Goal: Task Accomplishment & Management: Use online tool/utility

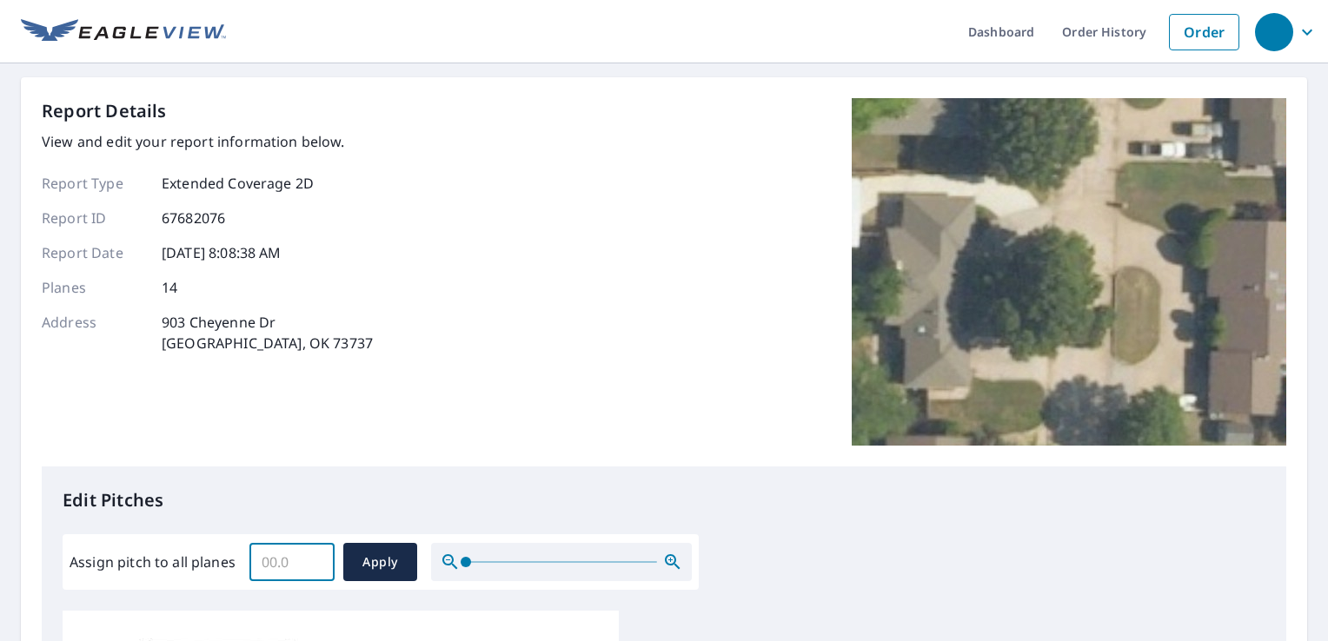
click at [290, 556] on input "Assign pitch to all planes" at bounding box center [291, 562] width 85 height 49
type input "5"
click at [367, 564] on span "Apply" at bounding box center [380, 563] width 46 height 22
type input "5"
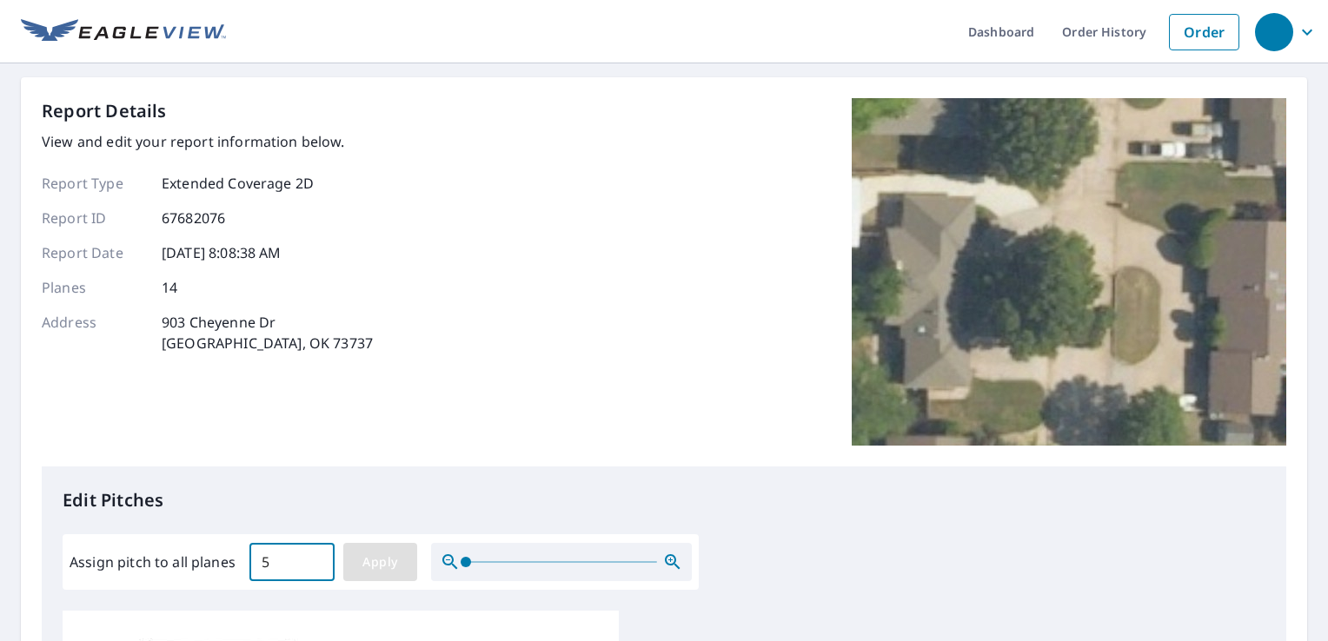
type input "5"
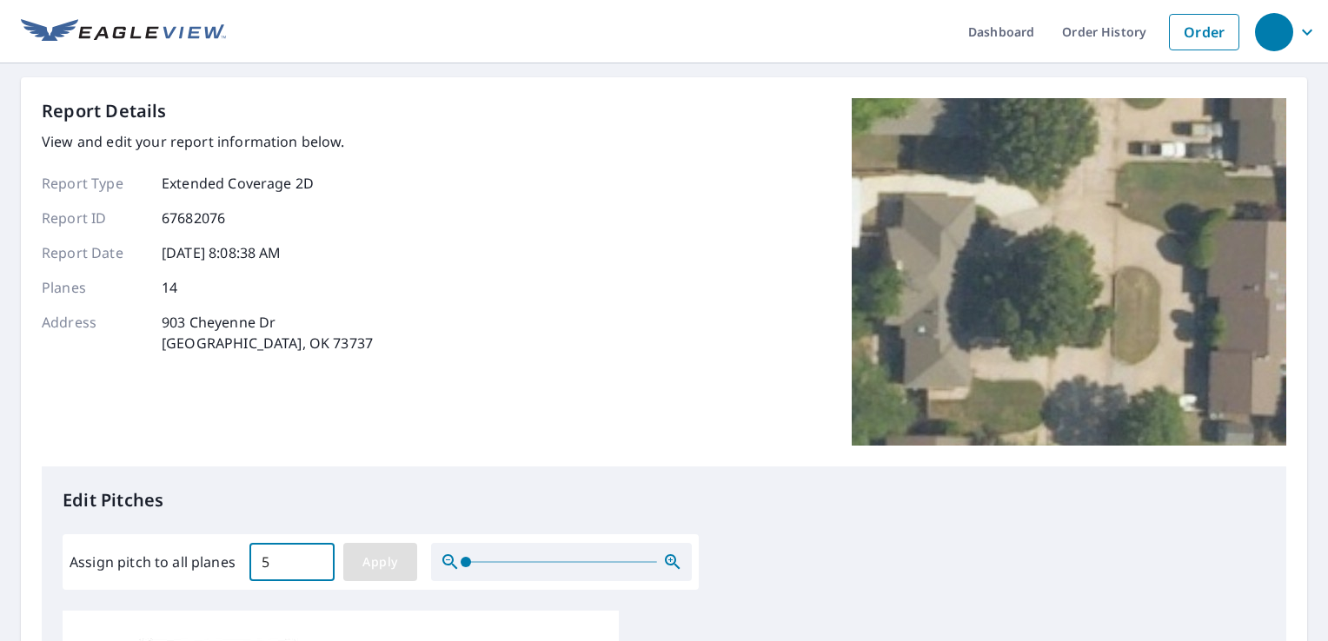
type input "5"
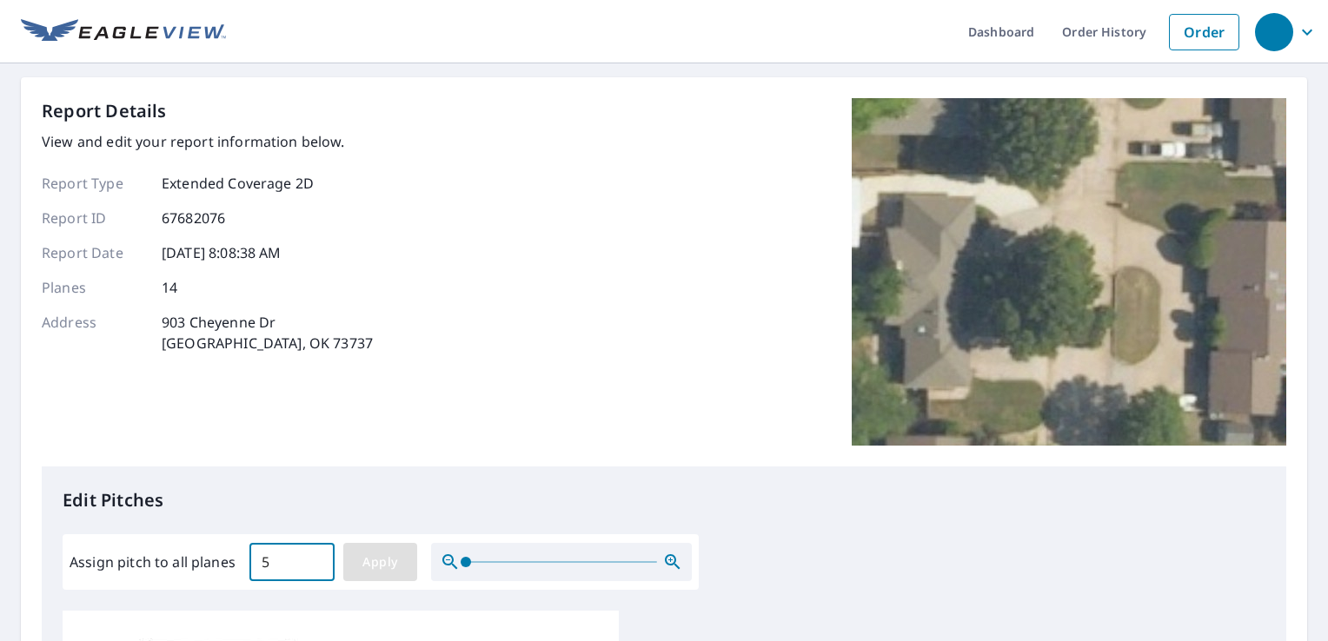
type input "5"
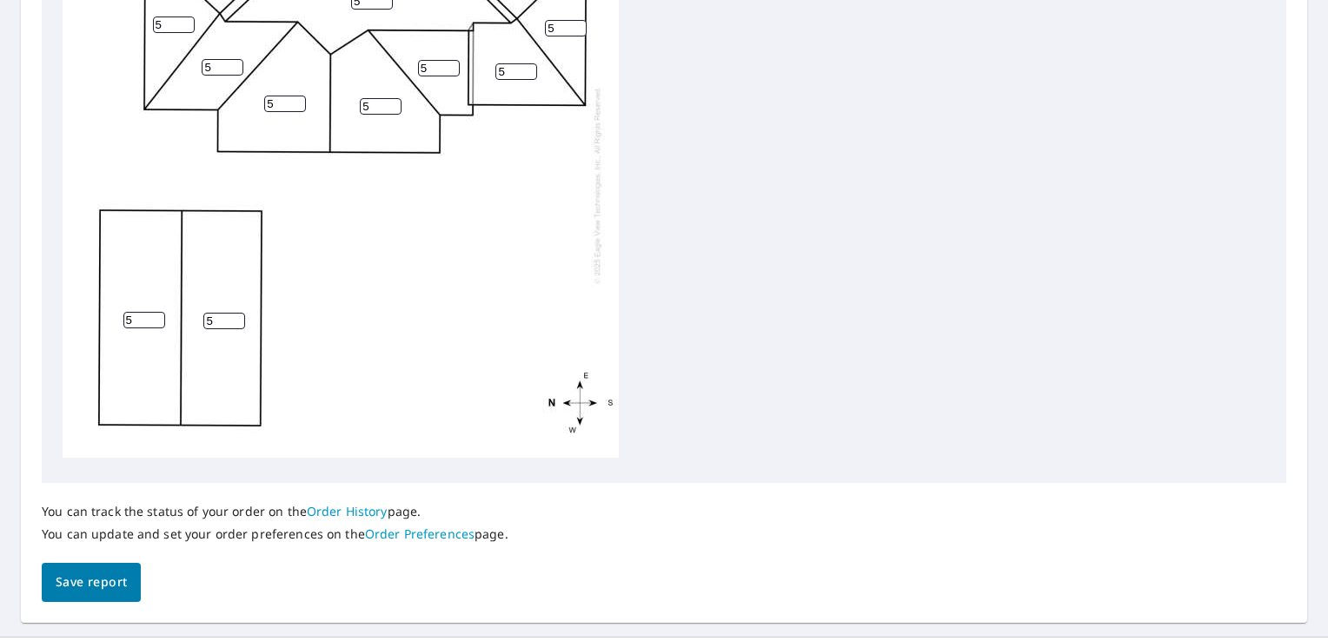
scroll to position [734, 0]
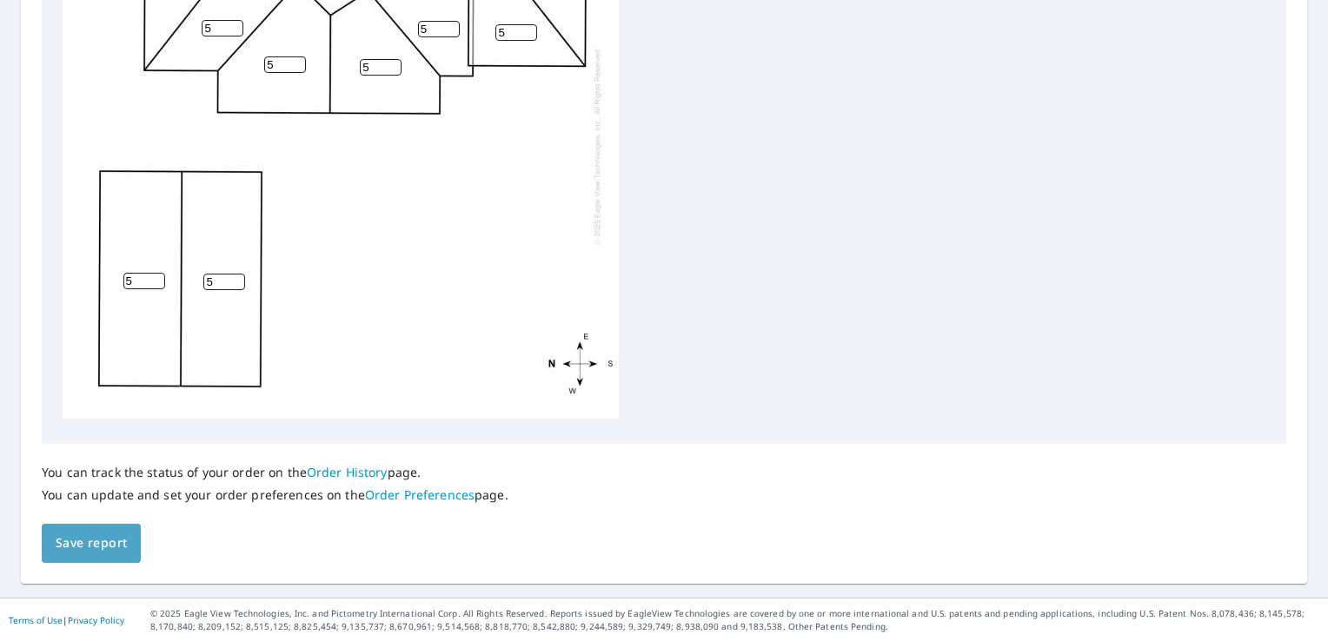
click at [90, 551] on span "Save report" at bounding box center [91, 544] width 71 height 22
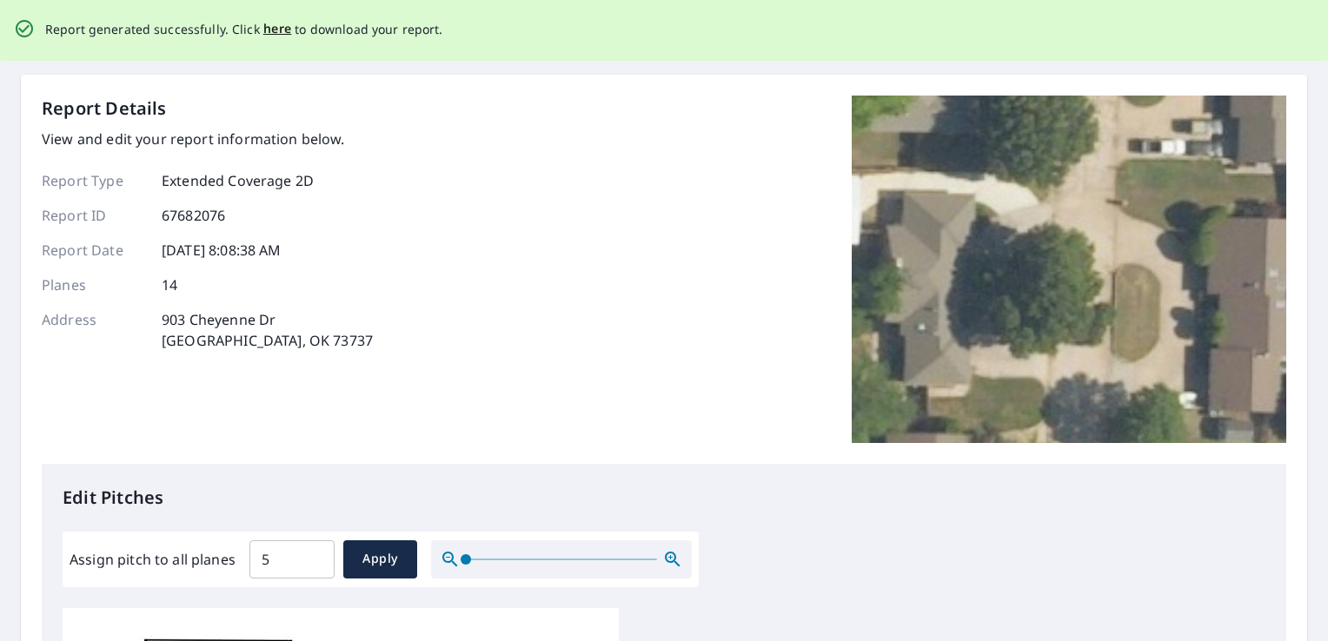
scroll to position [0, 0]
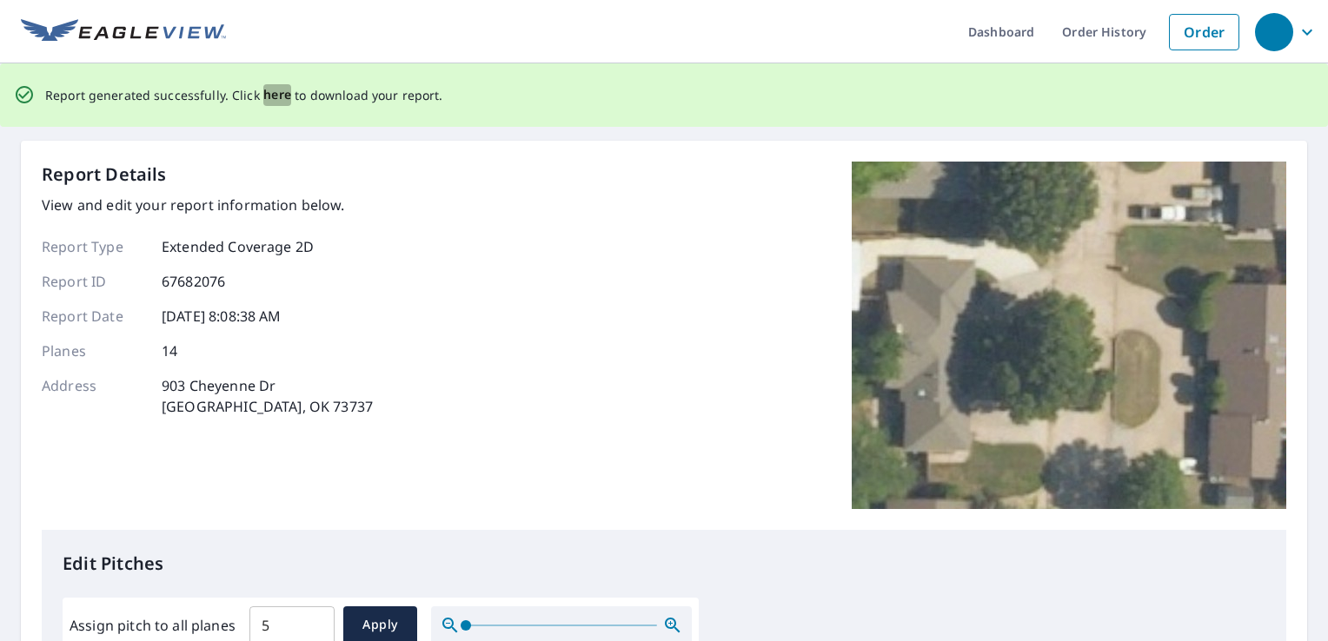
click at [263, 98] on span "here" at bounding box center [277, 95] width 29 height 22
